Goal: Task Accomplishment & Management: Complete application form

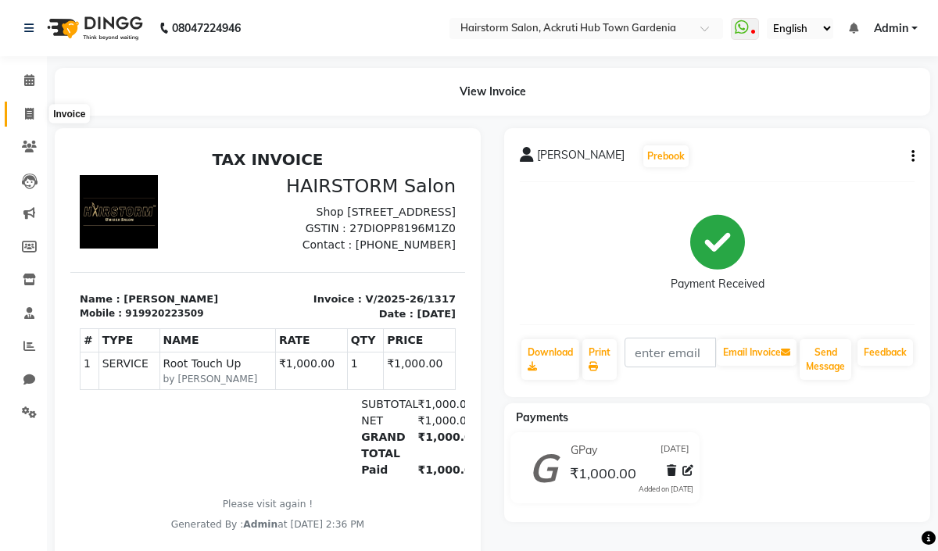
click at [33, 107] on span at bounding box center [29, 115] width 27 height 18
select select "279"
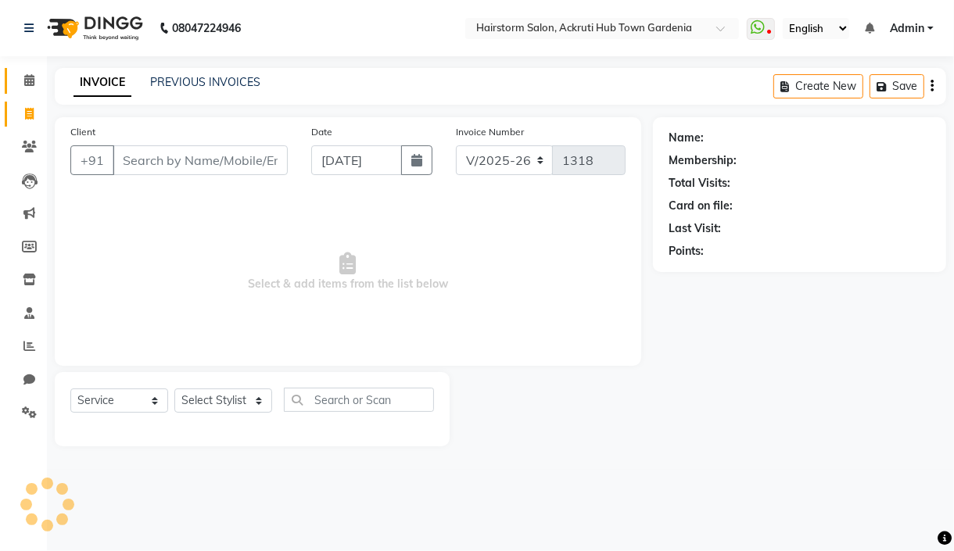
select select "product"
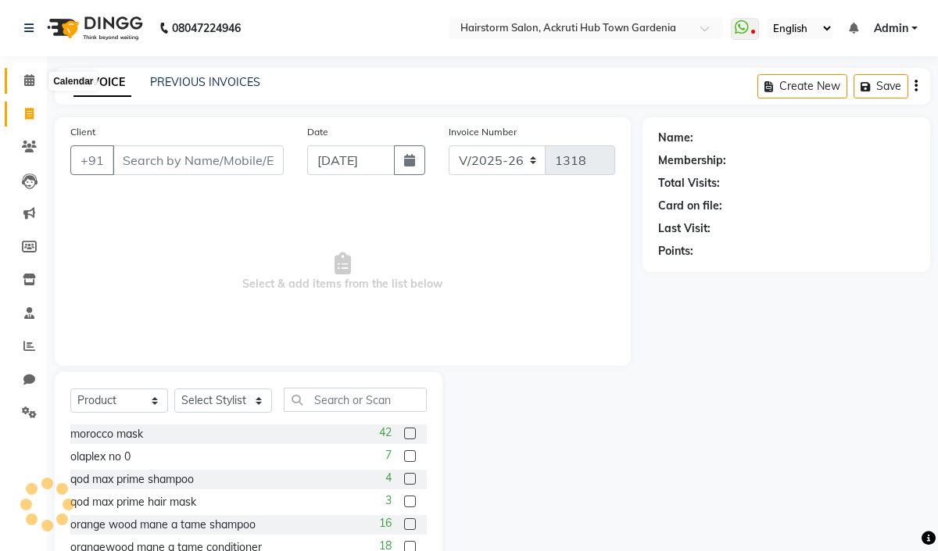
click at [25, 84] on icon at bounding box center [29, 80] width 10 height 12
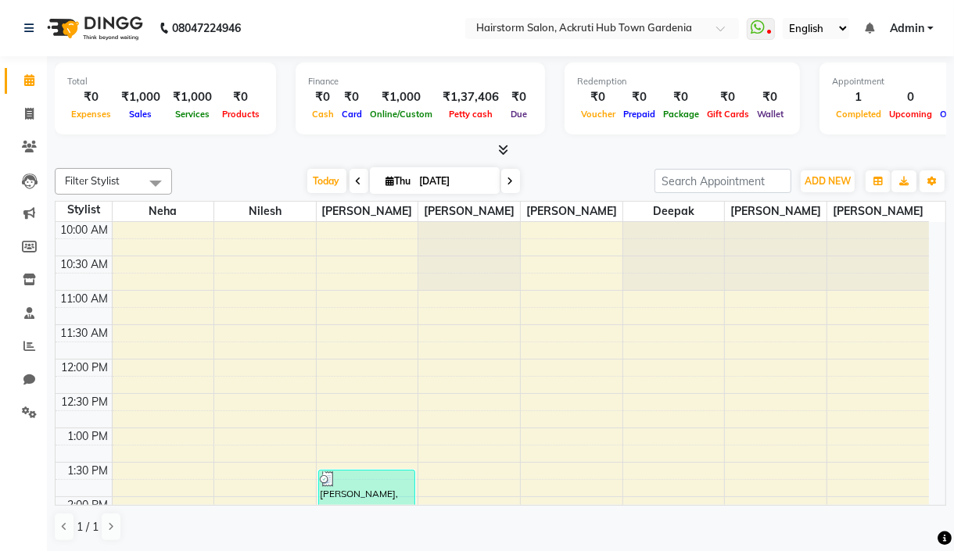
drag, startPoint x: 224, startPoint y: 151, endPoint x: 173, endPoint y: 140, distance: 52.0
click at [224, 146] on div at bounding box center [500, 150] width 891 height 16
click at [23, 111] on span at bounding box center [29, 115] width 27 height 18
select select "service"
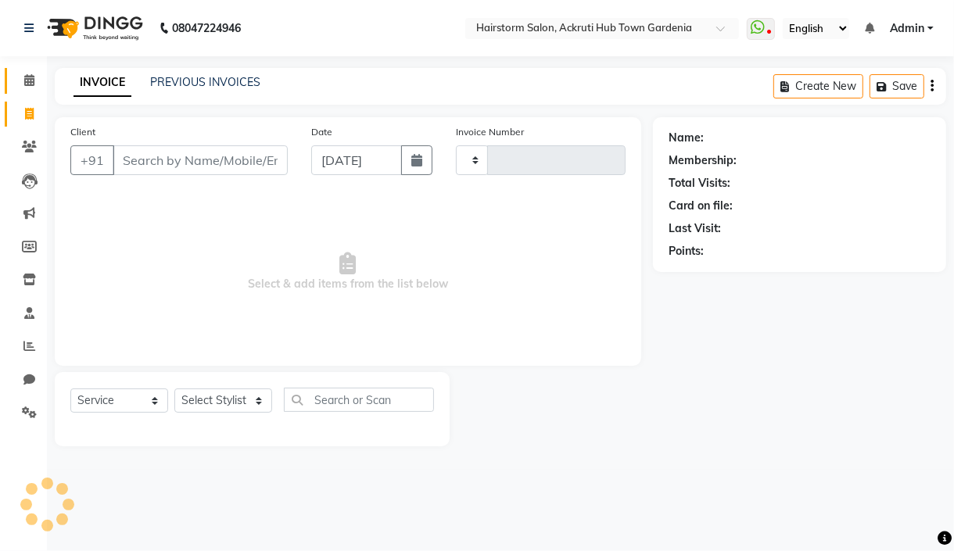
type input "1318"
select select "279"
select select "product"
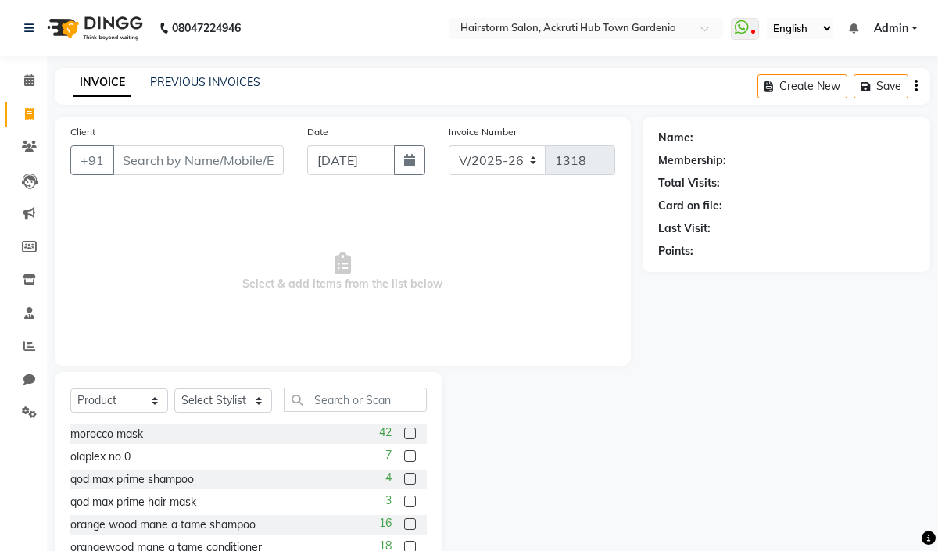
click at [26, 64] on li "Calendar" at bounding box center [23, 81] width 47 height 34
click at [27, 77] on icon at bounding box center [29, 80] width 10 height 12
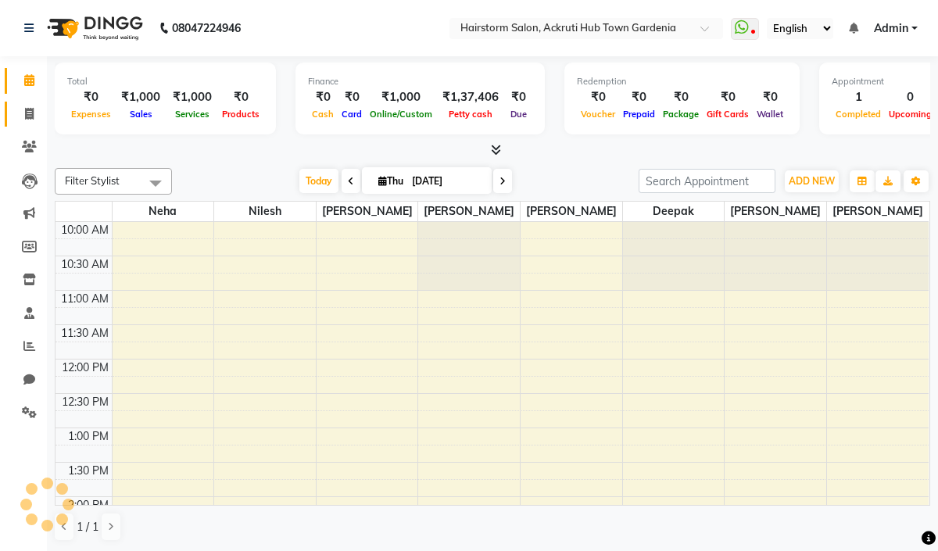
click at [25, 106] on span at bounding box center [29, 115] width 27 height 18
select select "service"
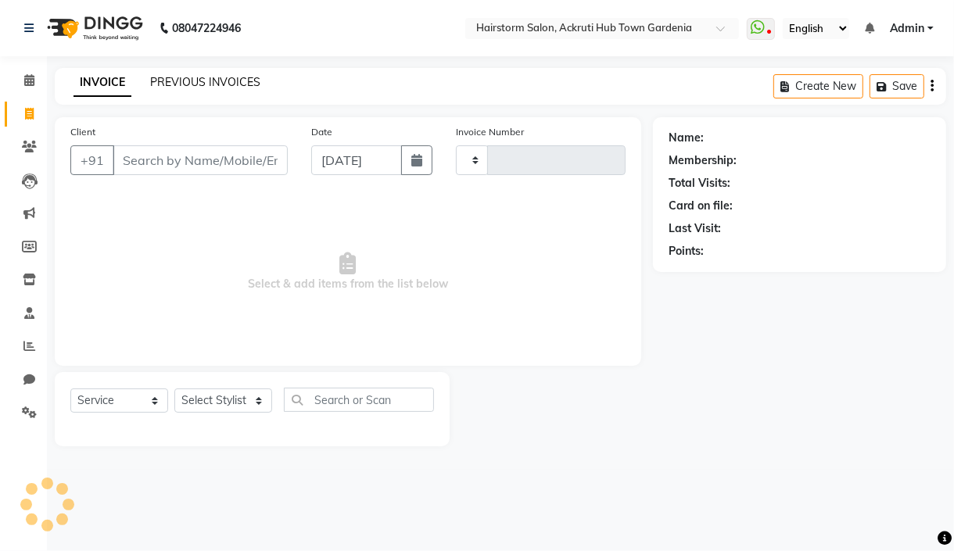
click at [197, 78] on link "PREVIOUS INVOICES" at bounding box center [205, 82] width 110 height 14
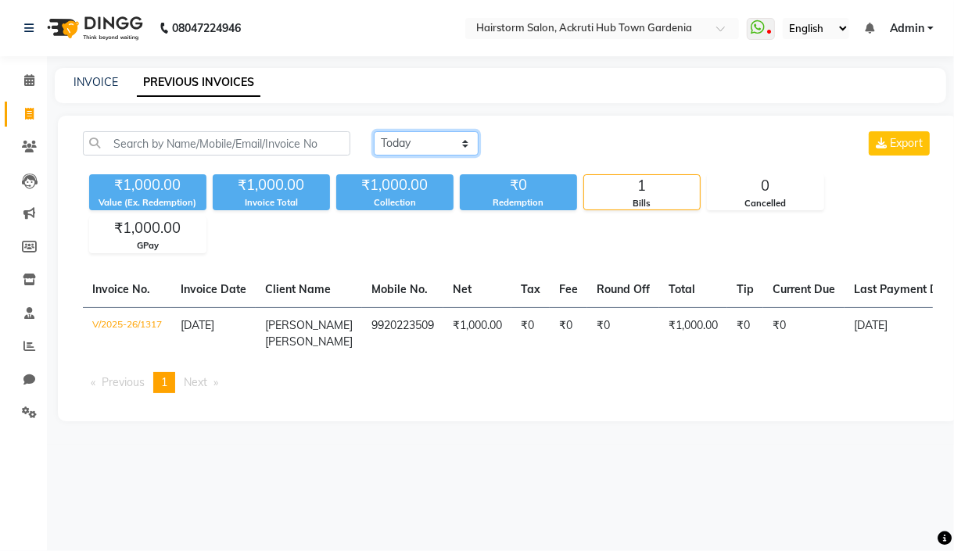
click at [430, 143] on select "Today Yesterday Custom Range" at bounding box center [426, 143] width 105 height 24
select select "range"
click at [374, 131] on select "Today Yesterday Custom Range" at bounding box center [426, 143] width 105 height 24
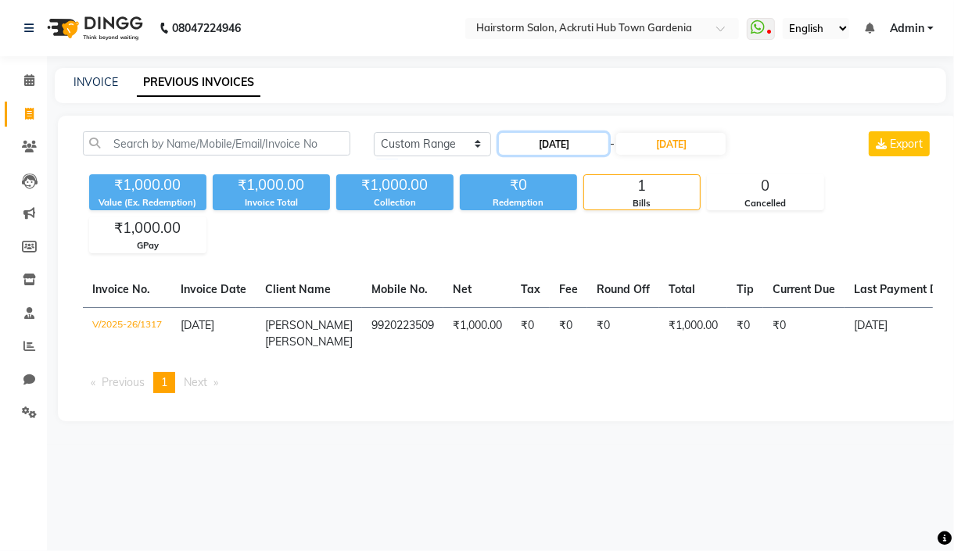
click at [571, 138] on input "04-09-2025" at bounding box center [553, 144] width 109 height 22
select select "9"
select select "2025"
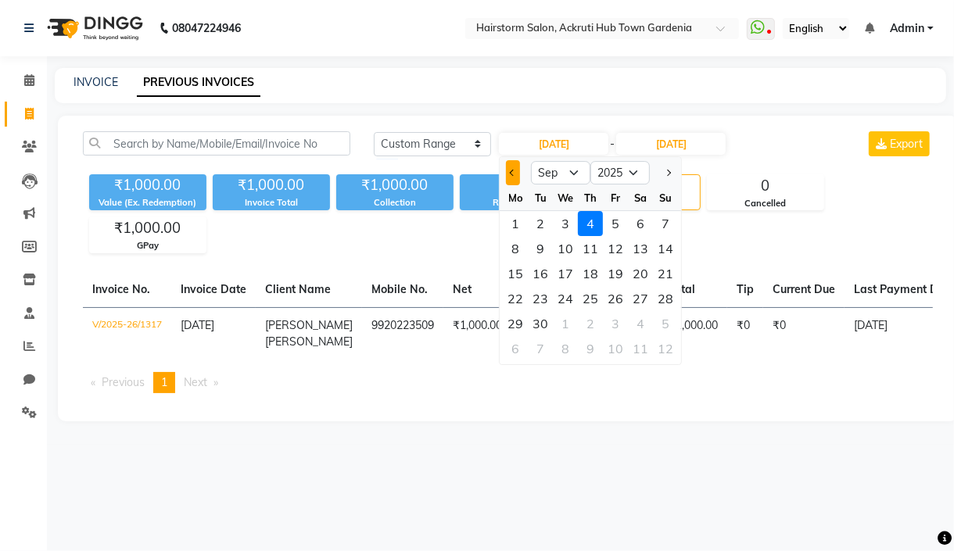
click at [510, 171] on span "Previous month" at bounding box center [513, 173] width 6 height 6
select select "8"
click at [668, 326] on div "31" at bounding box center [665, 323] width 25 height 25
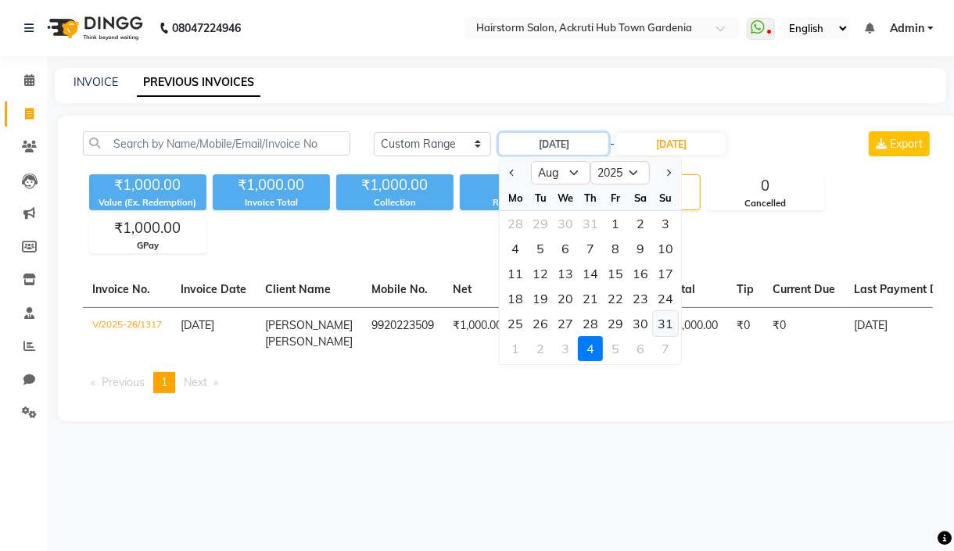
type input "[DATE]"
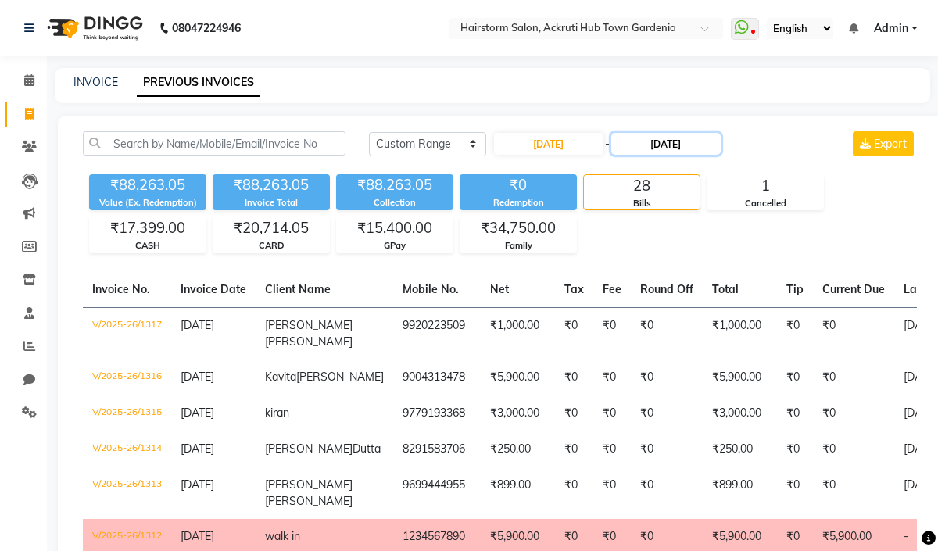
click at [666, 142] on input "04-09-2025" at bounding box center [665, 144] width 109 height 22
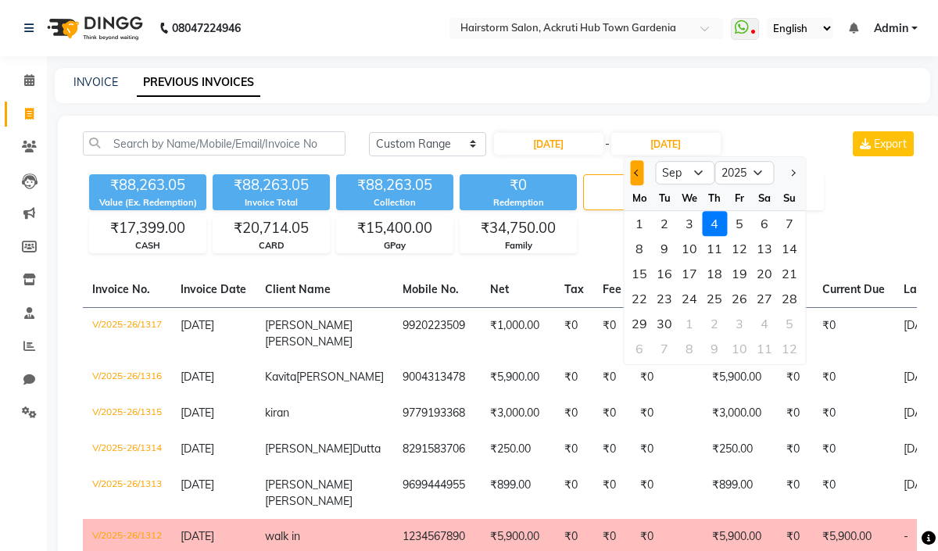
click at [636, 167] on button "Previous month" at bounding box center [636, 172] width 13 height 25
select select "8"
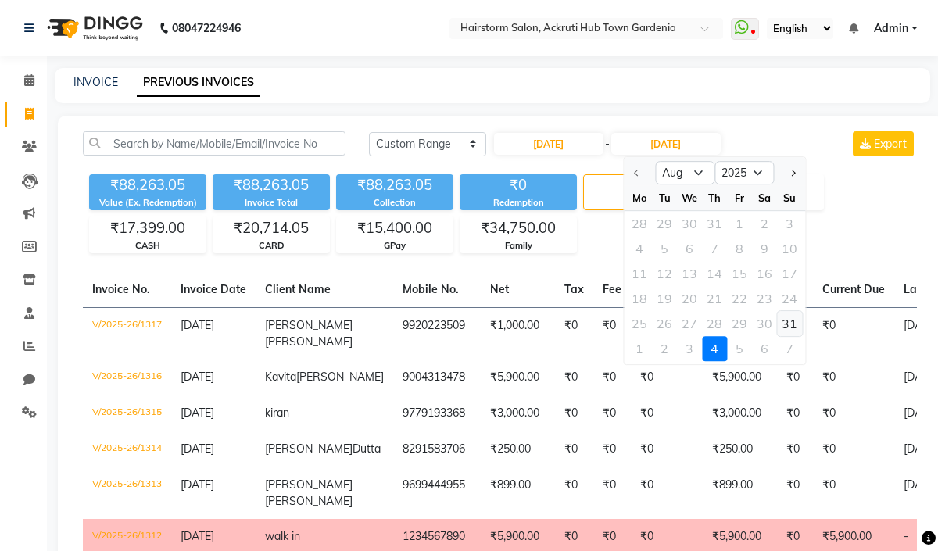
click at [789, 319] on div "31" at bounding box center [789, 323] width 25 height 25
type input "[DATE]"
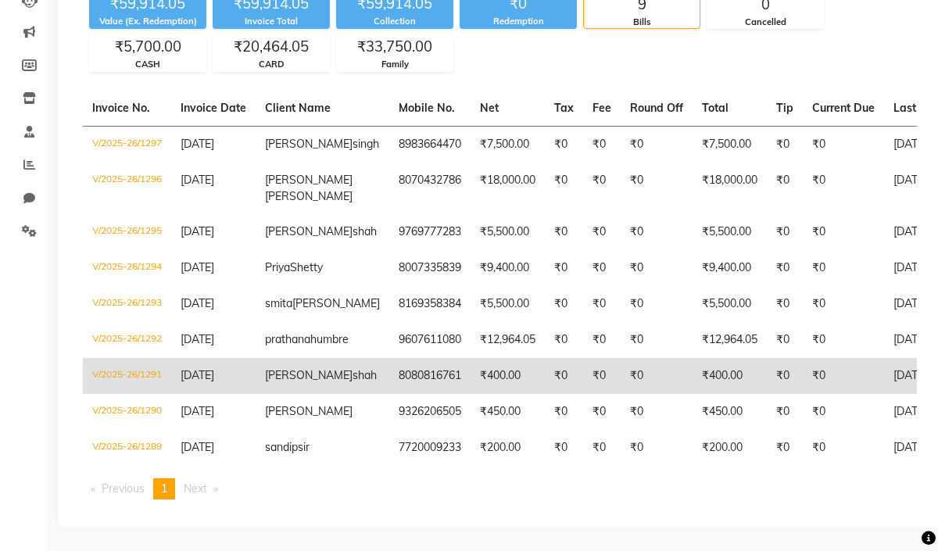
scroll to position [228, 0]
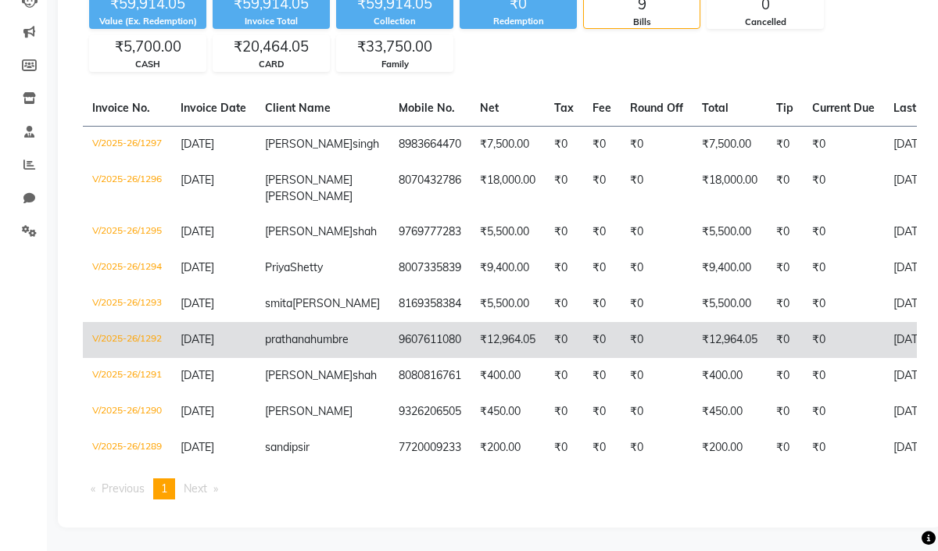
click at [114, 322] on td "V/2025-26/1292" at bounding box center [127, 340] width 88 height 36
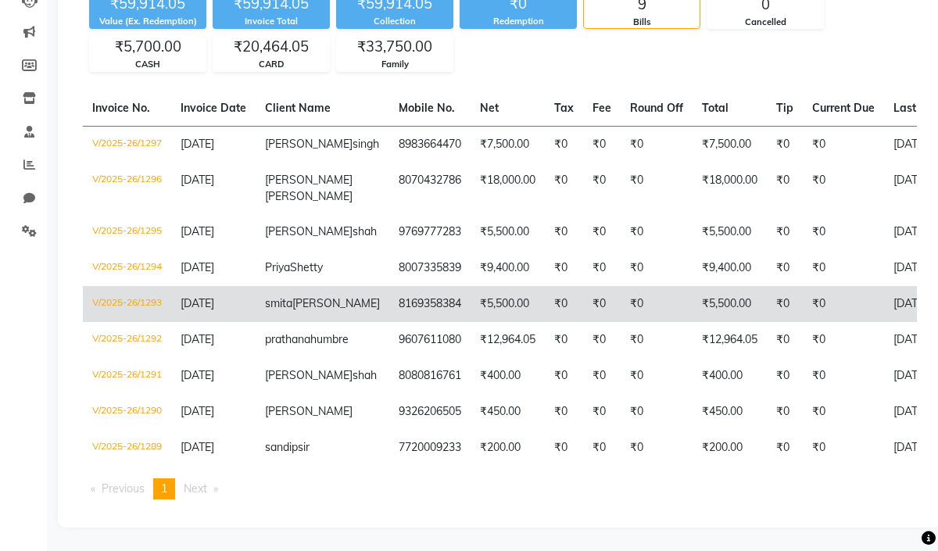
click at [117, 286] on td "V/2025-26/1293" at bounding box center [127, 304] width 88 height 36
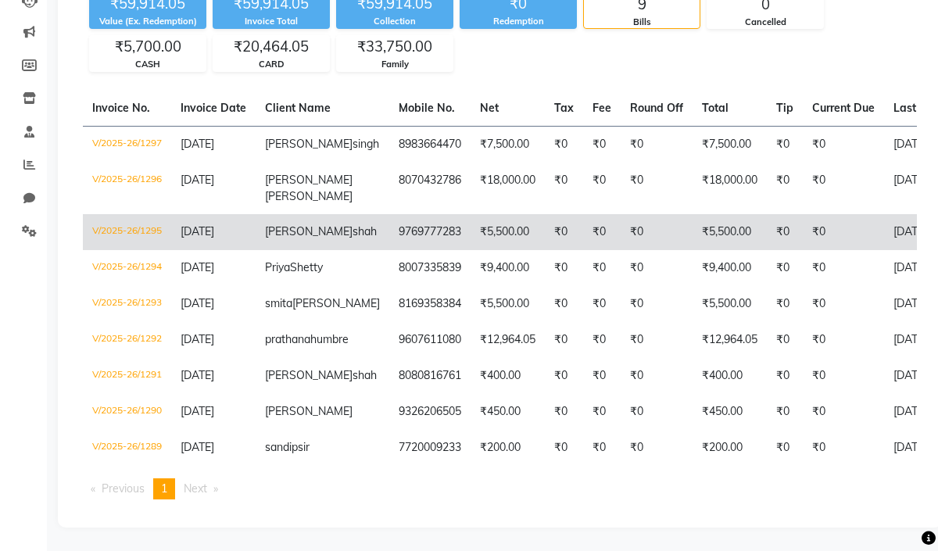
click at [110, 214] on td "V/2025-26/1295" at bounding box center [127, 232] width 88 height 36
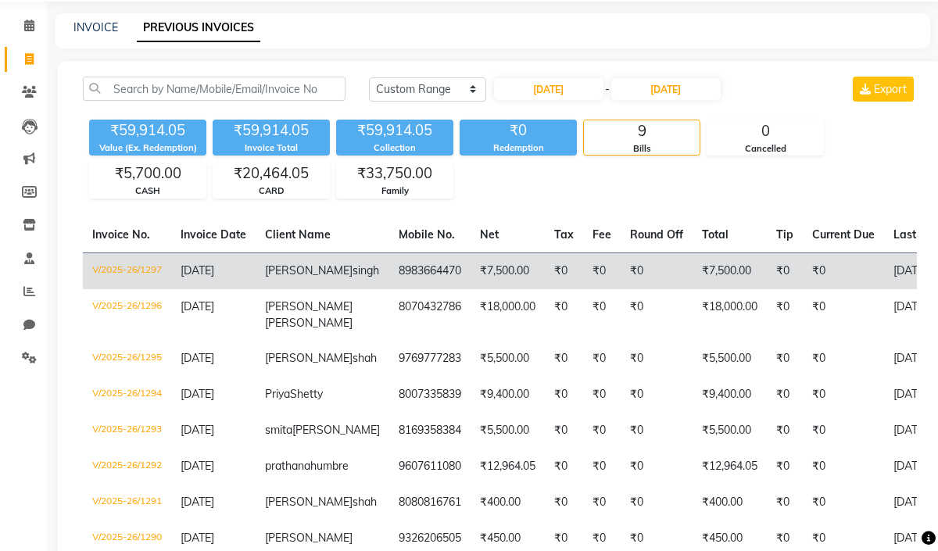
scroll to position [20, 0]
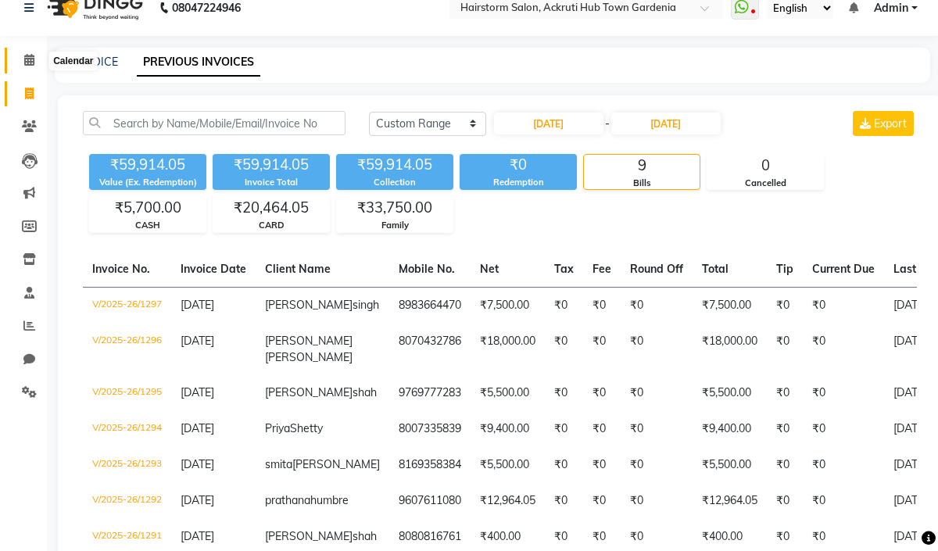
click at [30, 59] on icon at bounding box center [29, 60] width 10 height 12
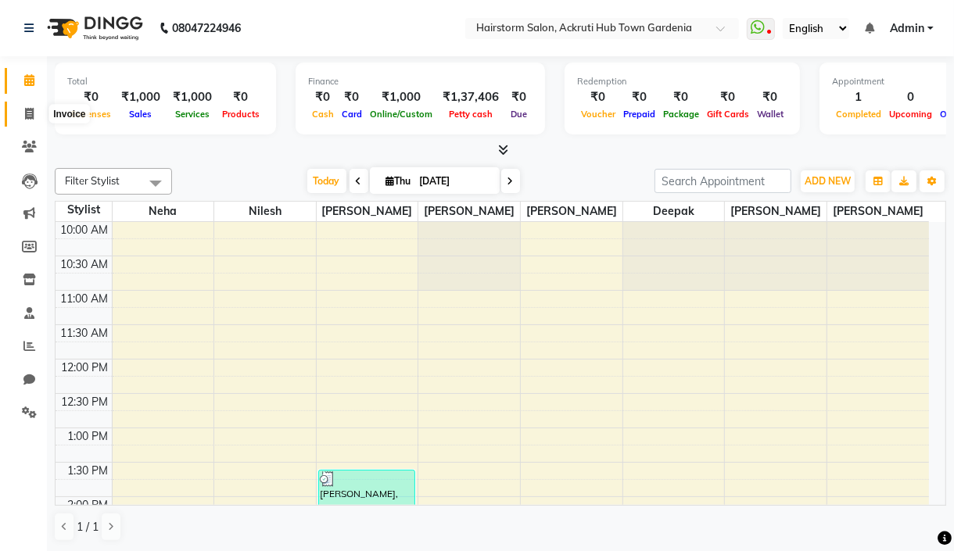
click at [27, 113] on icon at bounding box center [29, 114] width 9 height 12
select select "279"
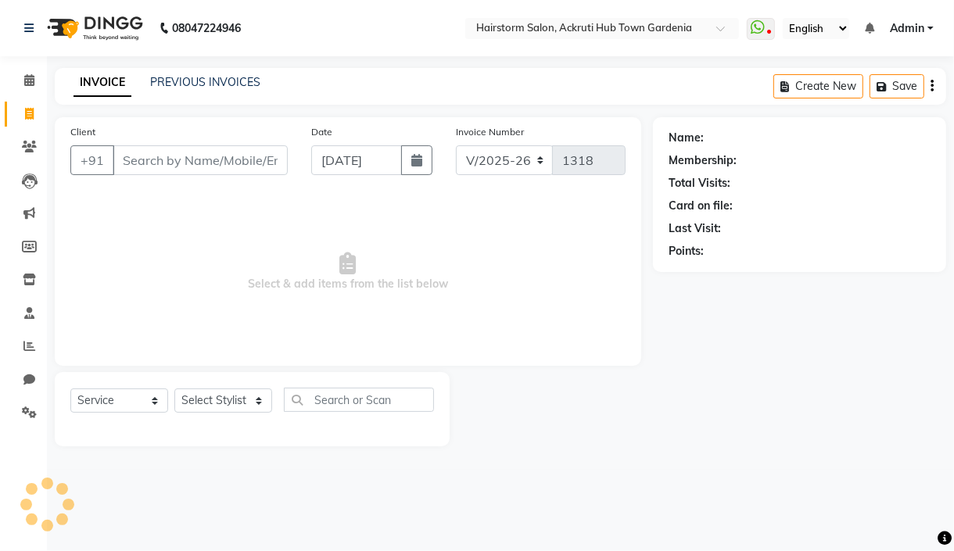
select select "product"
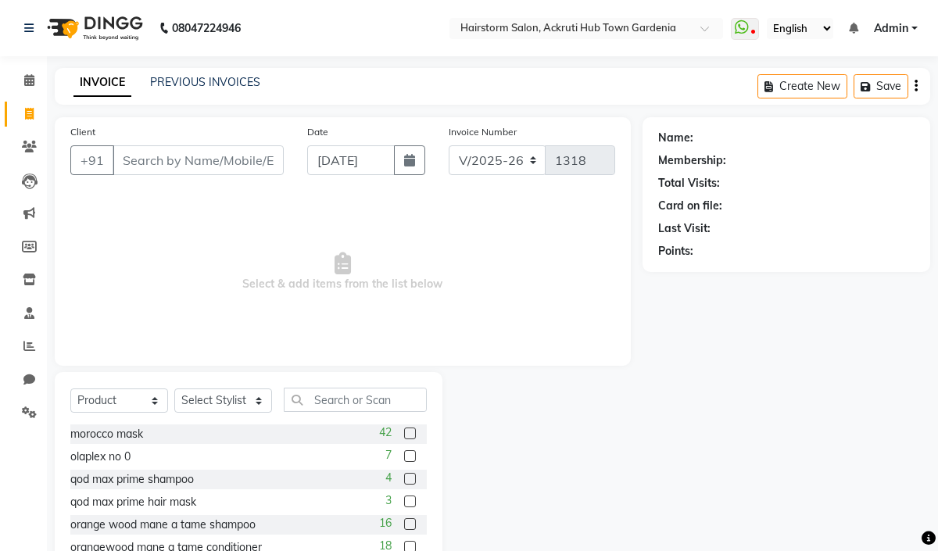
click at [143, 158] on input "Client" at bounding box center [198, 160] width 171 height 30
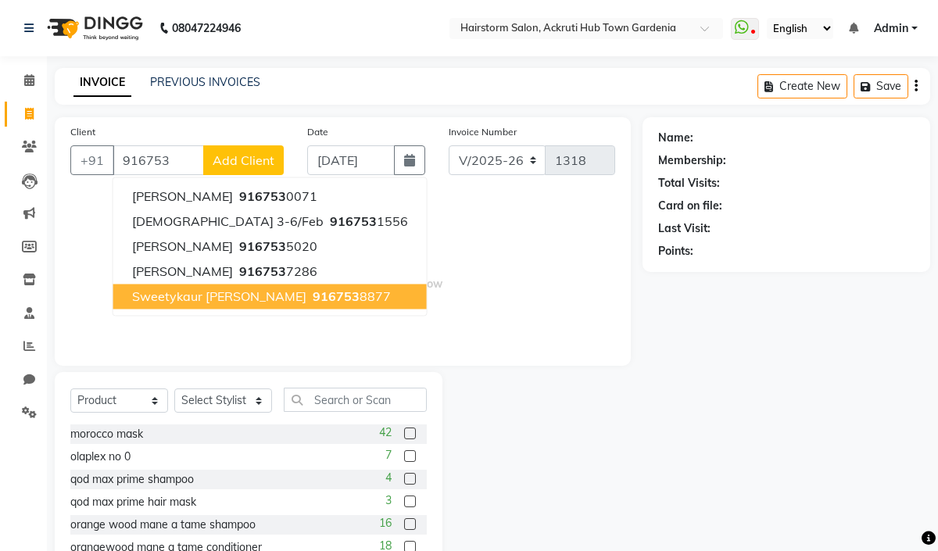
click at [242, 299] on span "Sweetykaur Cheema" at bounding box center [219, 296] width 174 height 16
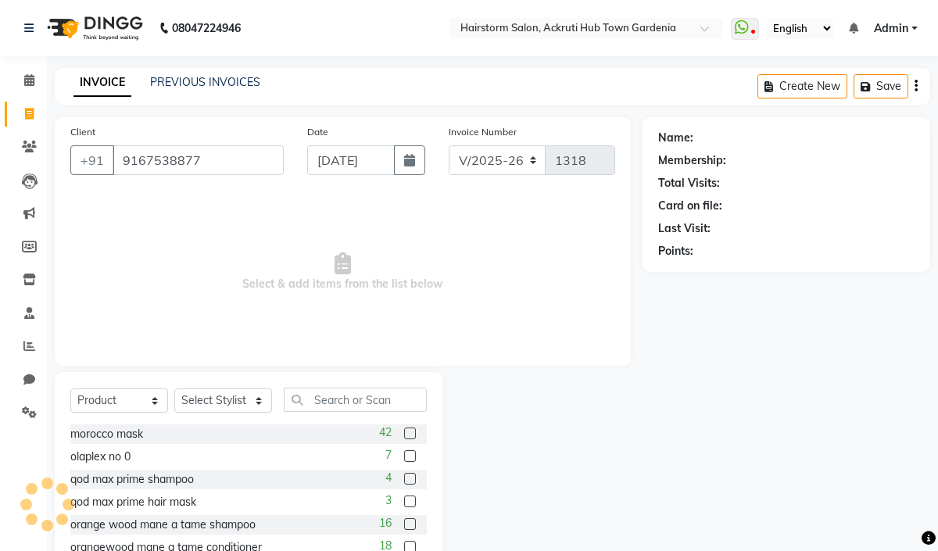
type input "9167538877"
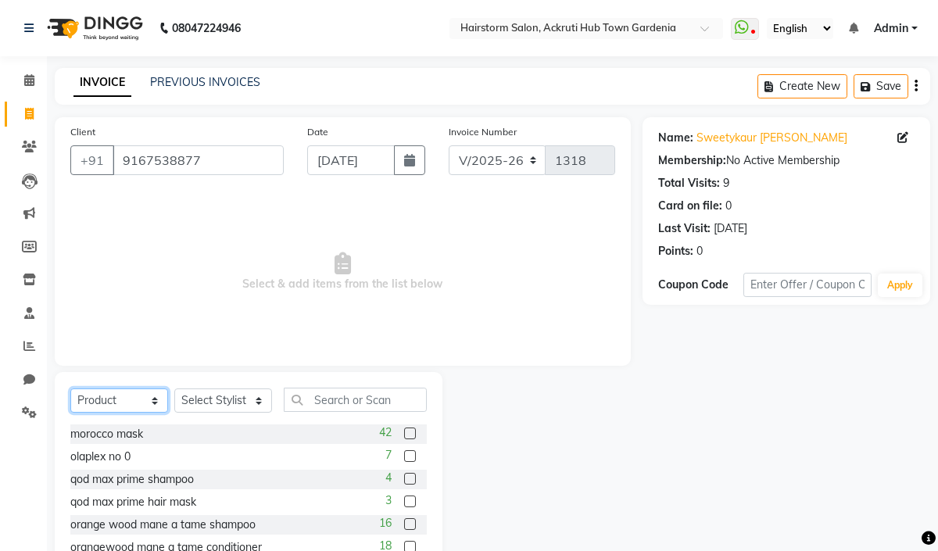
click at [115, 396] on select "Select Service Product Membership Package Voucher Prepaid Gift Card" at bounding box center [119, 401] width 98 height 24
select select "service"
click at [70, 389] on select "Select Service Product Membership Package Voucher Prepaid Gift Card" at bounding box center [119, 401] width 98 height 24
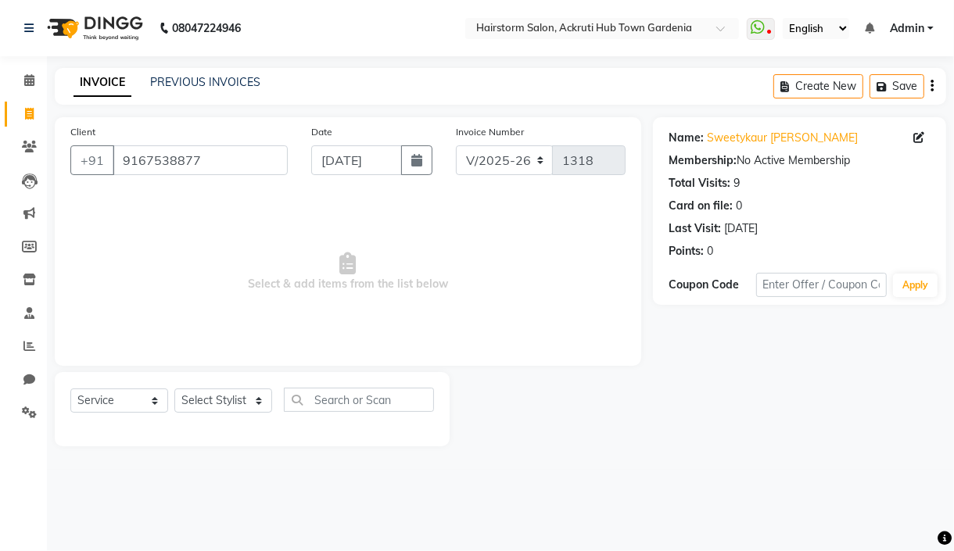
drag, startPoint x: 237, startPoint y: 429, endPoint x: 237, endPoint y: 417, distance: 12.5
click at [238, 428] on div at bounding box center [252, 428] width 364 height 6
click at [233, 400] on select "Select Stylist Arbaaz patel deepak jayesh monali Neha Nilesh nishu sarika parmar" at bounding box center [223, 401] width 98 height 24
select select "59938"
click at [174, 389] on select "Select Stylist Arbaaz patel deepak jayesh monali Neha Nilesh nishu sarika parmar" at bounding box center [223, 401] width 98 height 24
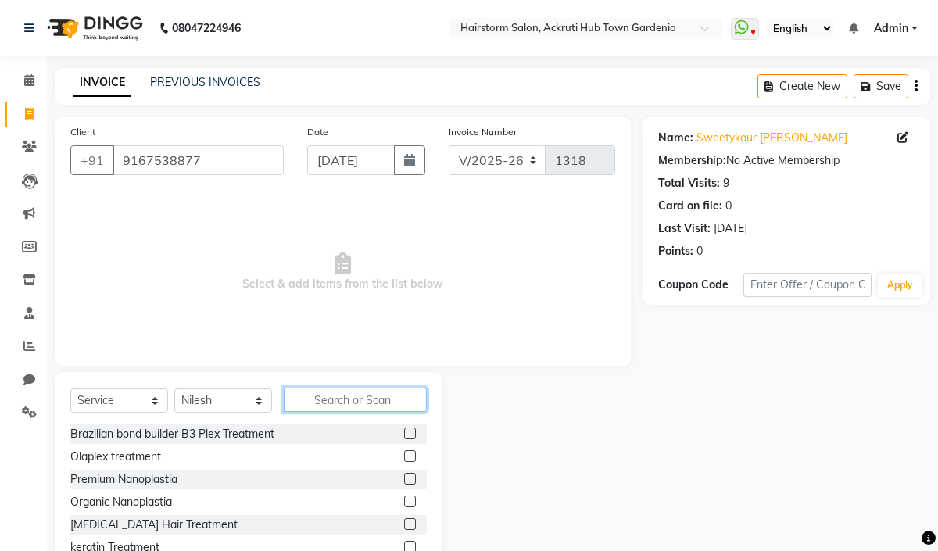
click at [331, 397] on input "text" at bounding box center [355, 400] width 143 height 24
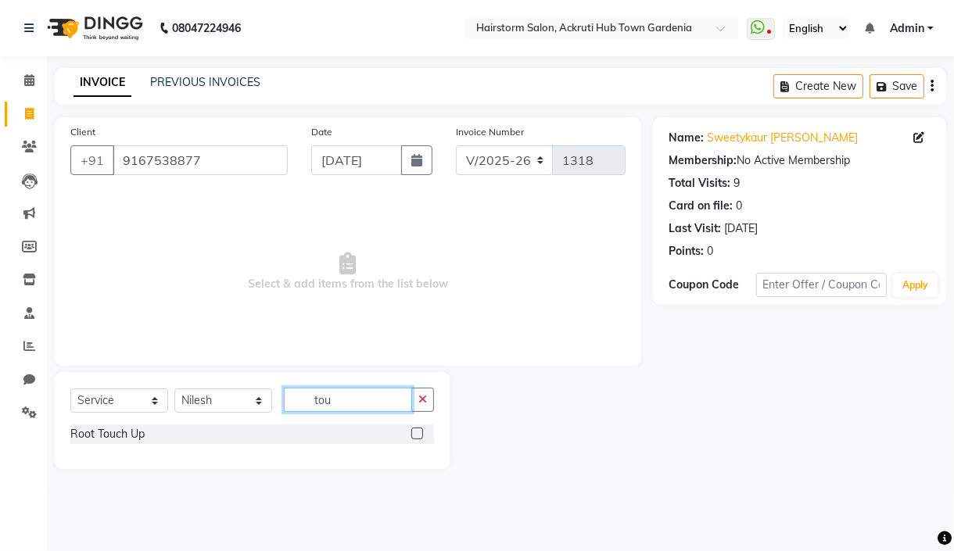
type input "tou"
drag, startPoint x: 417, startPoint y: 435, endPoint x: 392, endPoint y: 321, distance: 116.1
click at [416, 435] on label at bounding box center [417, 434] width 12 height 12
click at [416, 435] on input "checkbox" at bounding box center [416, 434] width 10 height 10
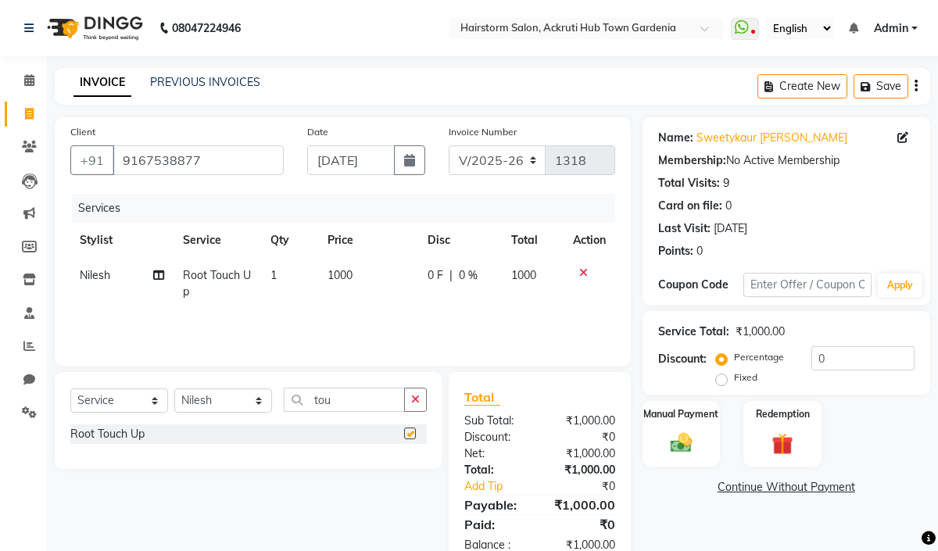
checkbox input "false"
click at [691, 450] on img at bounding box center [681, 443] width 36 height 26
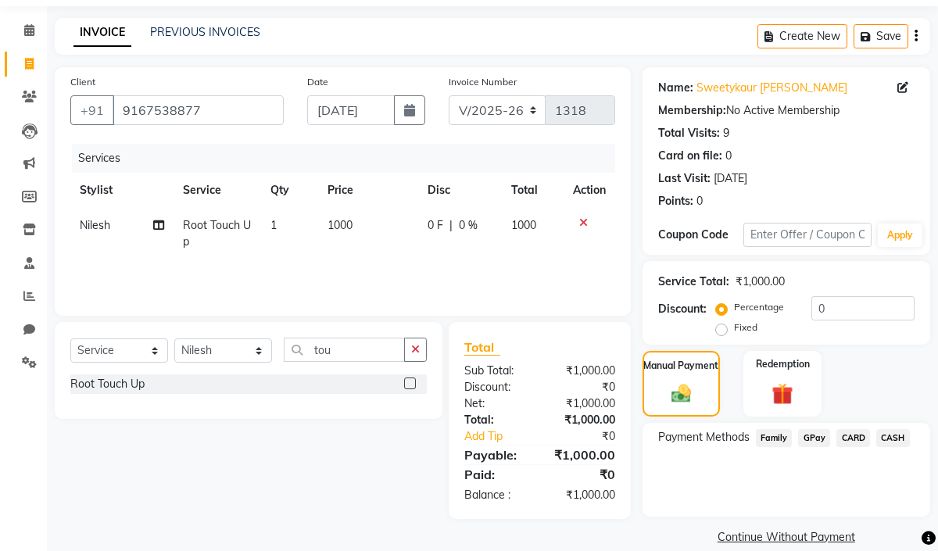
scroll to position [70, 0]
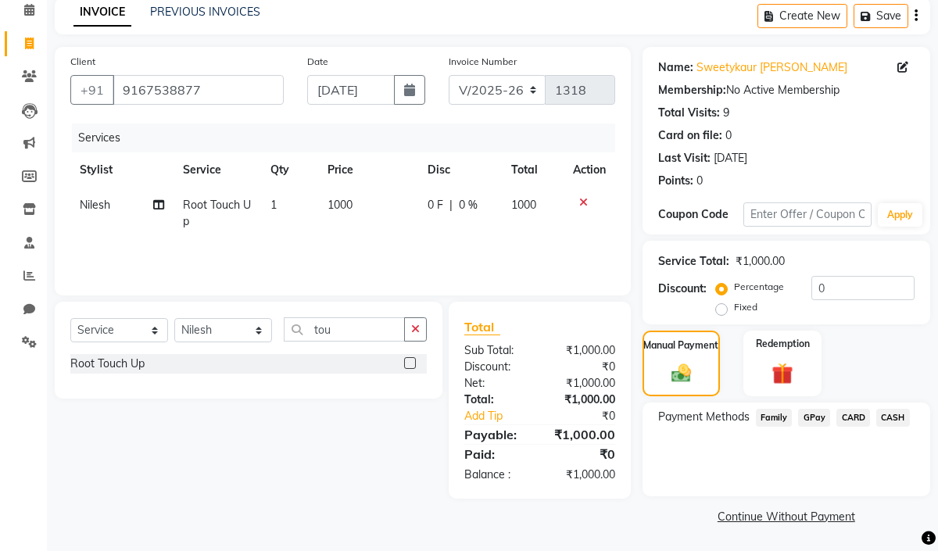
click at [809, 416] on span "GPay" at bounding box center [814, 418] width 32 height 18
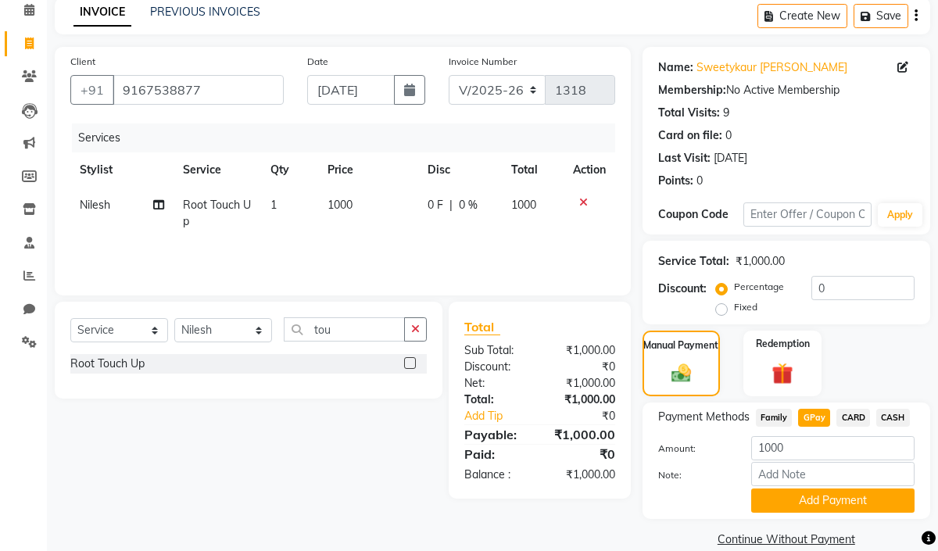
scroll to position [95, 0]
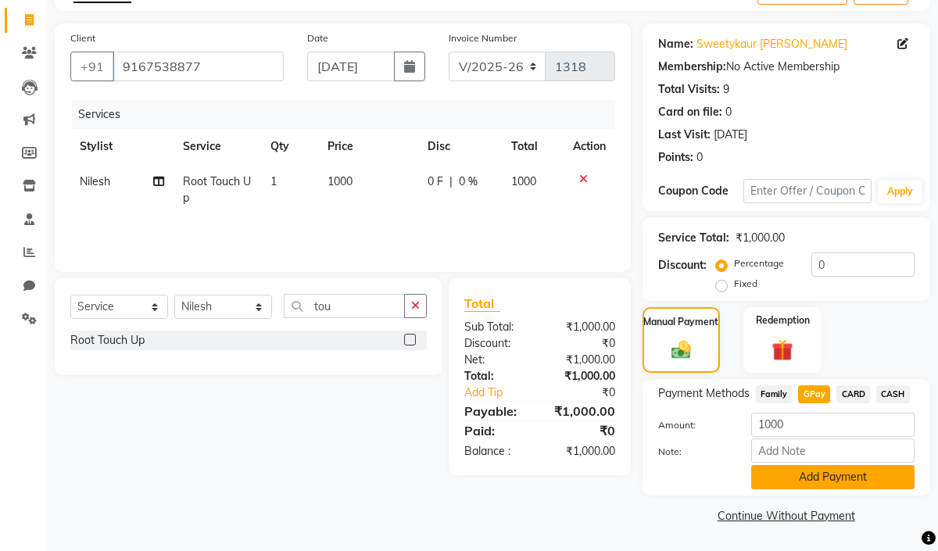
click at [808, 478] on button "Add Payment" at bounding box center [832, 477] width 163 height 24
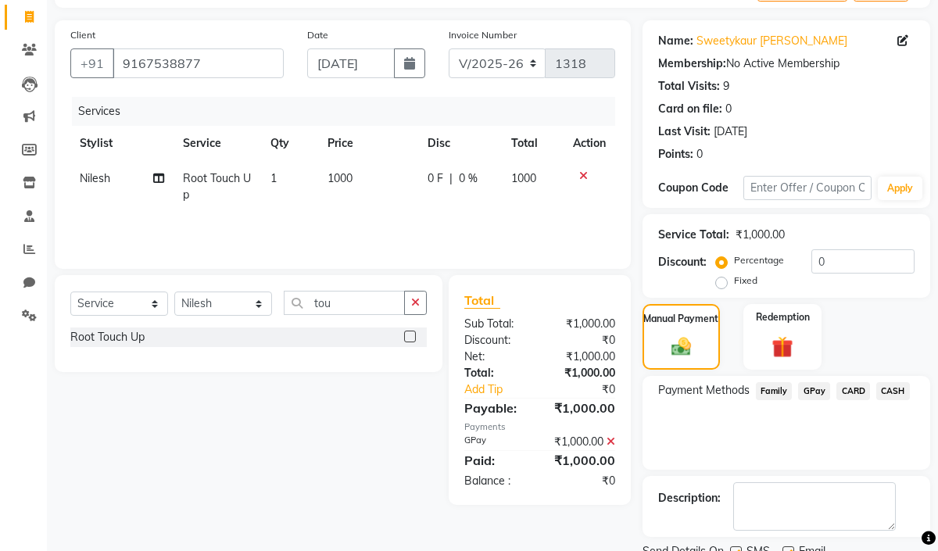
scroll to position [159, 0]
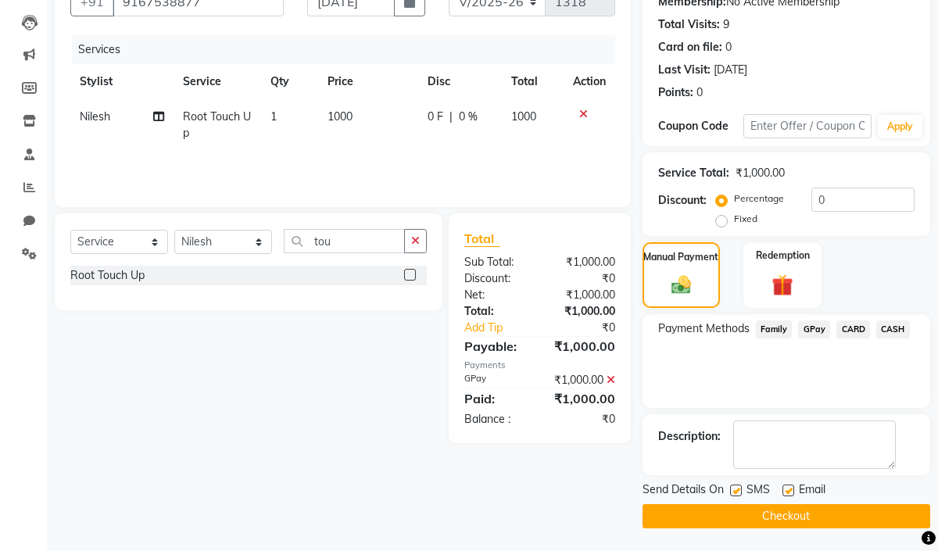
click at [790, 492] on label at bounding box center [789, 491] width 12 height 12
click at [790, 492] on input "checkbox" at bounding box center [788, 491] width 10 height 10
checkbox input "false"
click at [762, 512] on button "Checkout" at bounding box center [787, 516] width 288 height 24
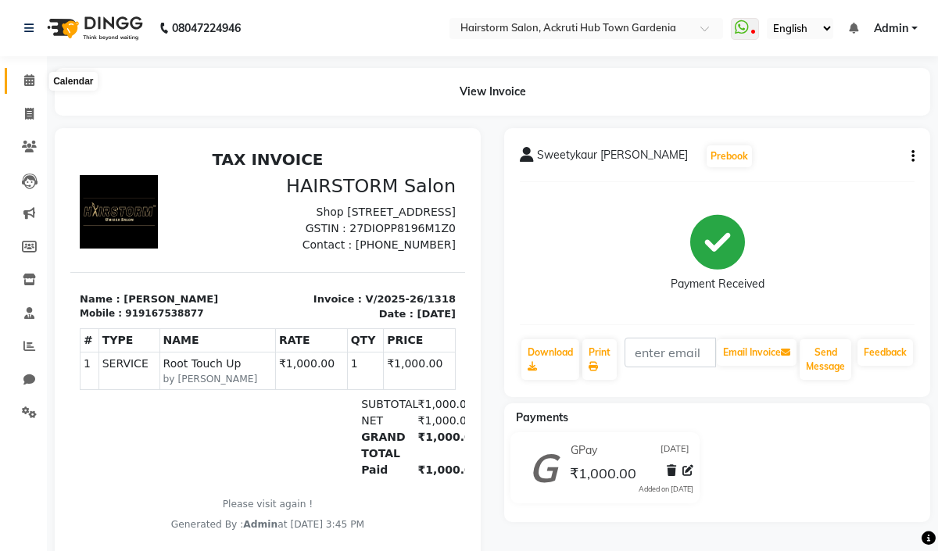
click at [34, 78] on span at bounding box center [29, 81] width 27 height 18
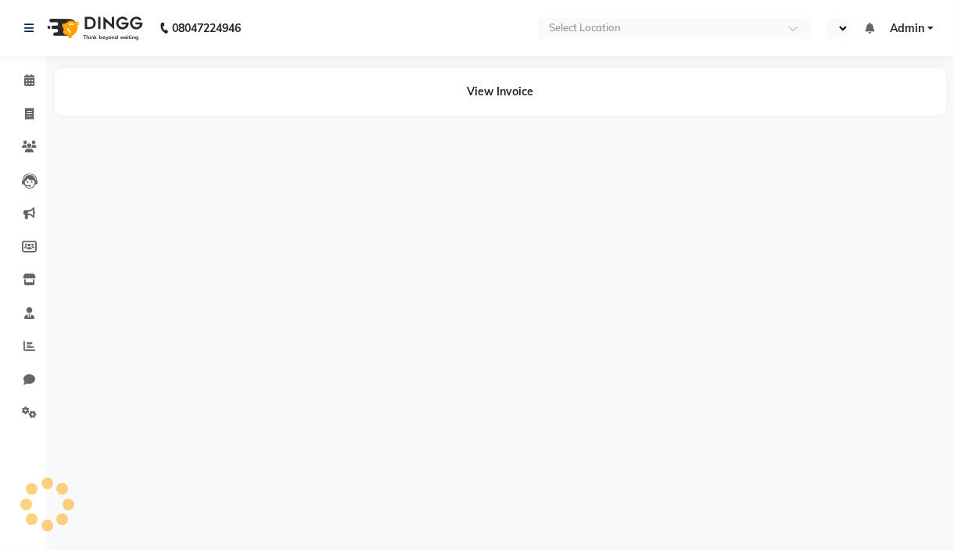
select select "en"
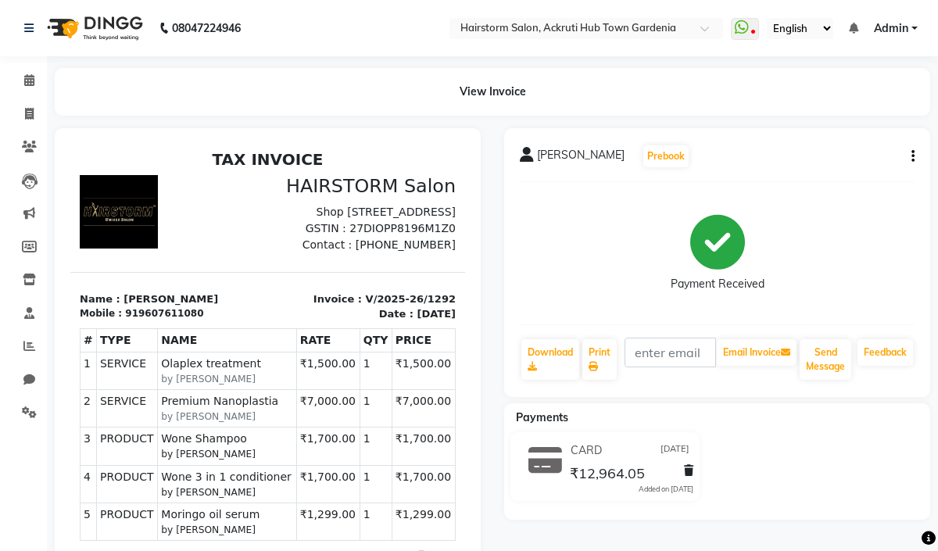
scroll to position [223, 0]
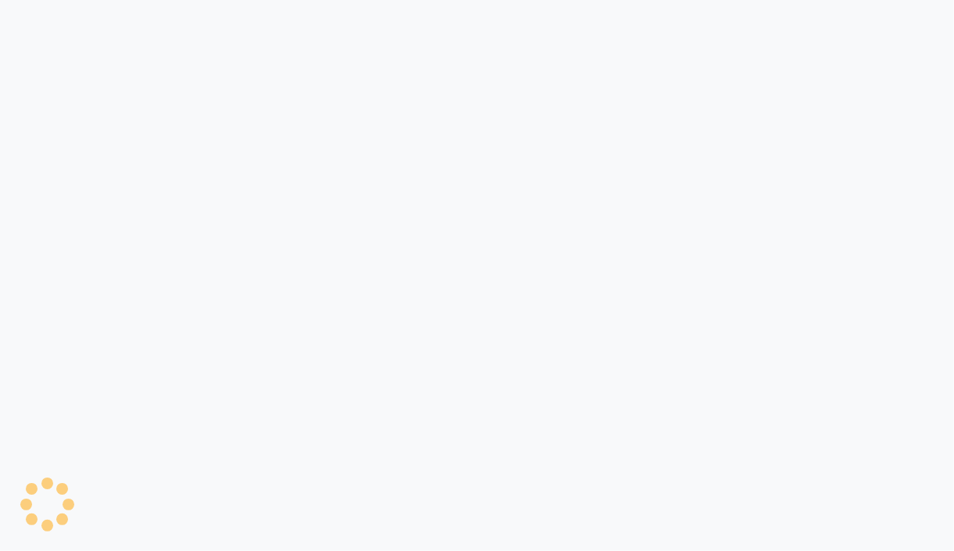
click at [461, 362] on div at bounding box center [477, 275] width 954 height 551
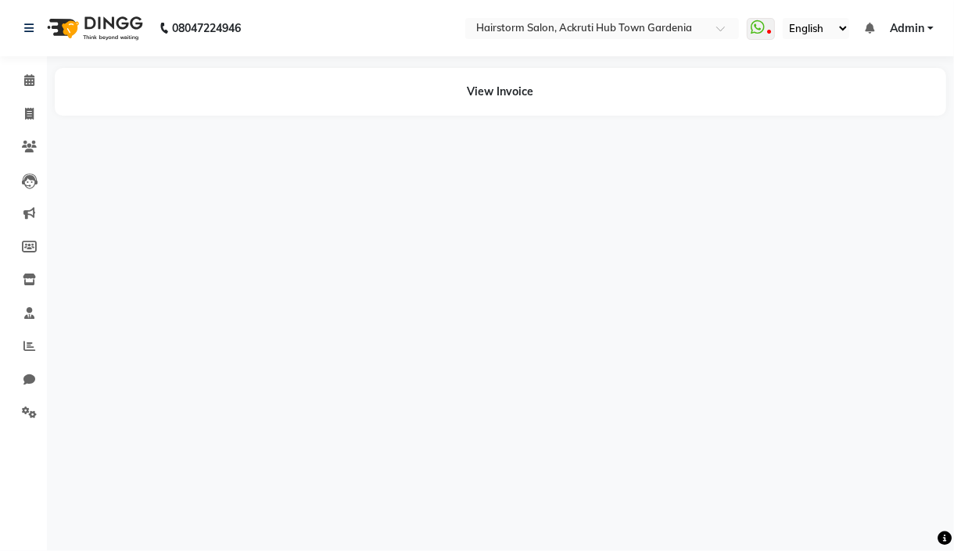
select select "en"
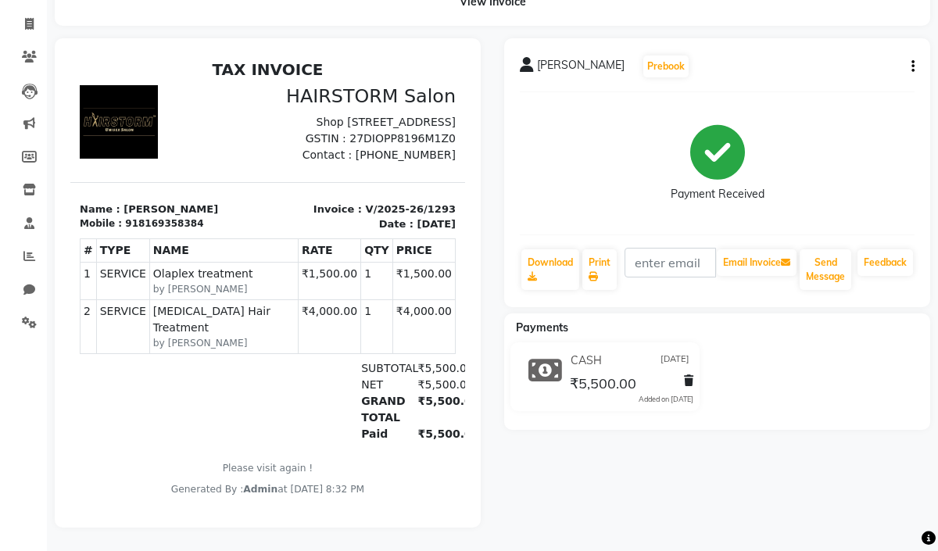
scroll to position [179, 0]
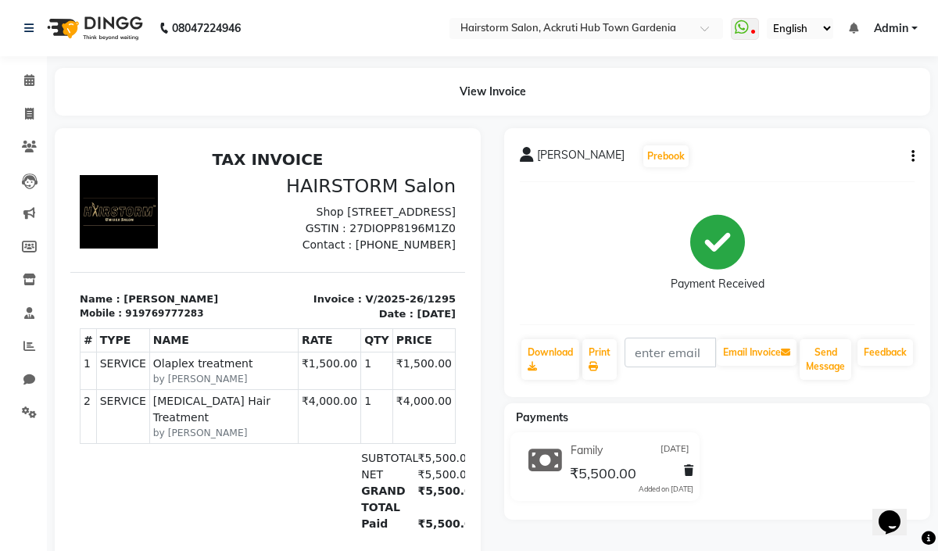
scroll to position [104, 0]
